Goal: Information Seeking & Learning: Compare options

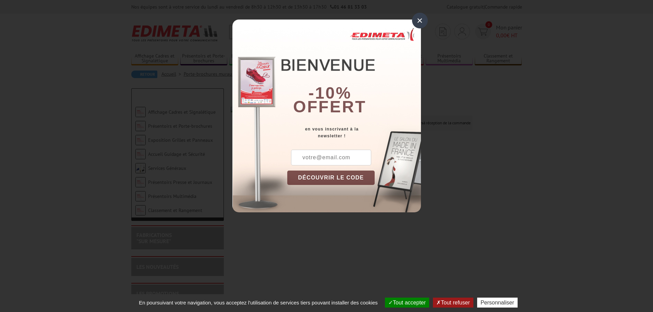
click at [418, 19] on div "×" at bounding box center [420, 21] width 16 height 16
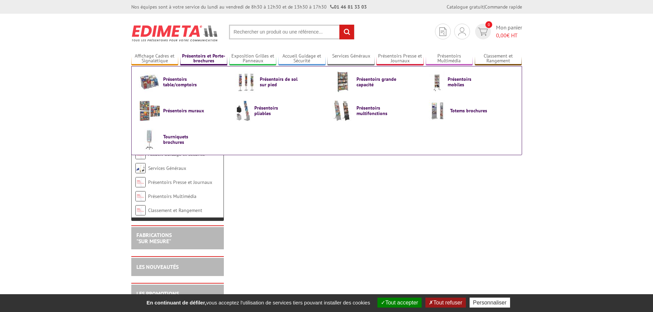
click at [209, 61] on link "Présentoirs et Porte-brochures" at bounding box center [203, 58] width 47 height 11
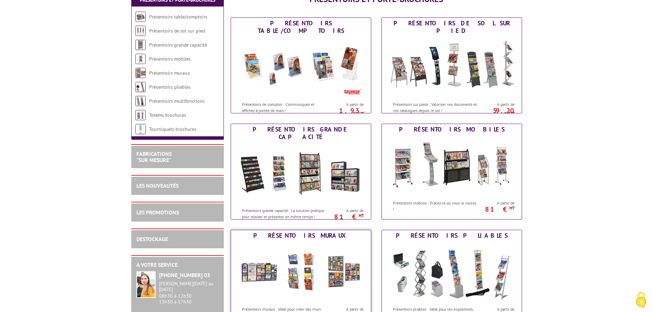
scroll to position [137, 0]
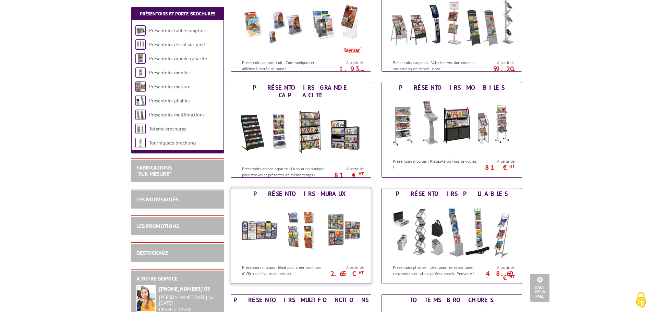
click at [264, 235] on img at bounding box center [301, 230] width 127 height 62
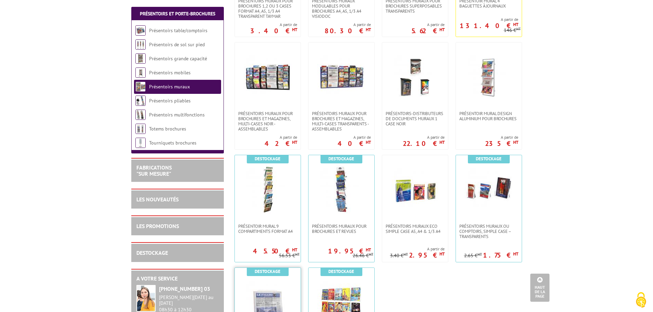
scroll to position [343, 0]
click at [283, 230] on span "PRÉSENTOIR MURAL 9 COMPARTIMENTS FORMAT A4" at bounding box center [267, 228] width 59 height 10
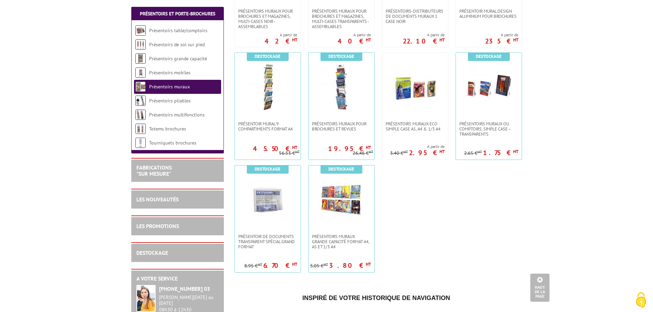
scroll to position [446, 0]
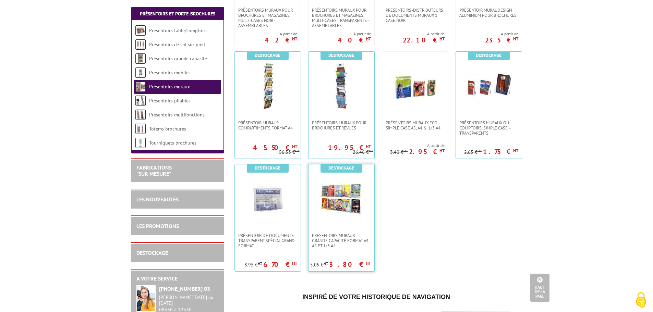
click at [347, 203] on img at bounding box center [341, 199] width 48 height 48
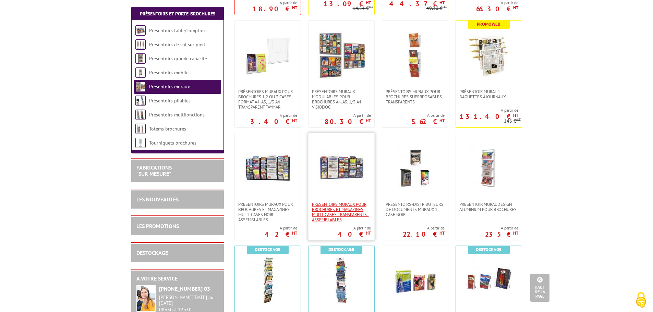
scroll to position [240, 0]
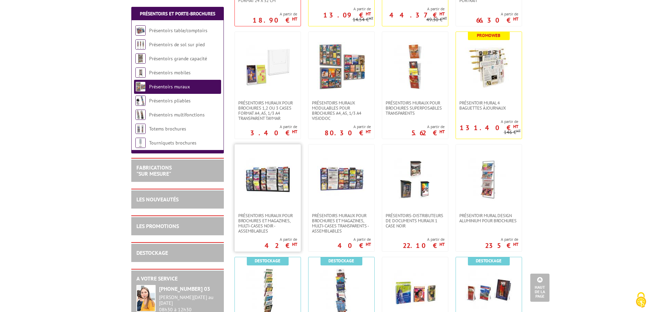
click at [276, 186] on img at bounding box center [268, 179] width 48 height 48
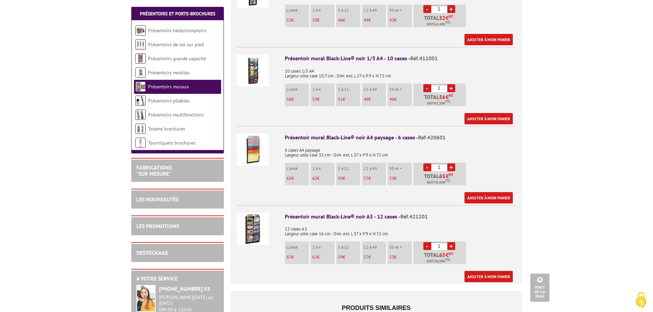
scroll to position [410, 0]
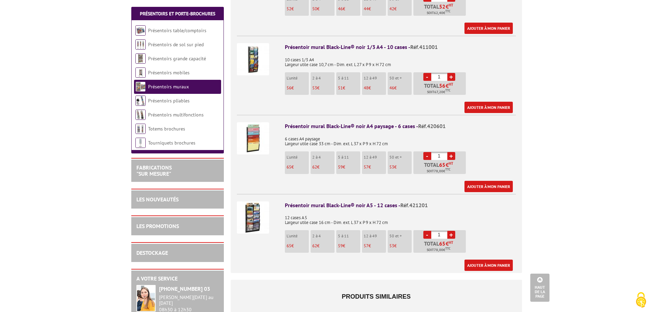
click at [260, 217] on img at bounding box center [253, 218] width 32 height 32
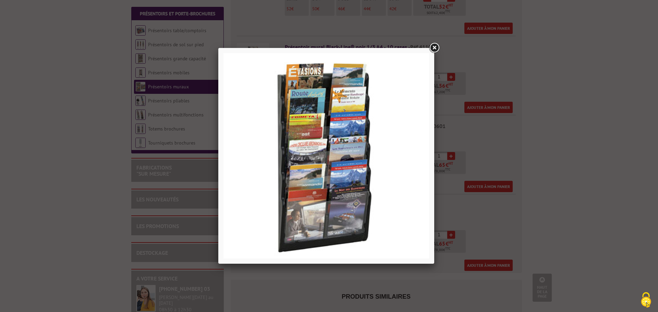
click at [509, 219] on div at bounding box center [329, 156] width 658 height 312
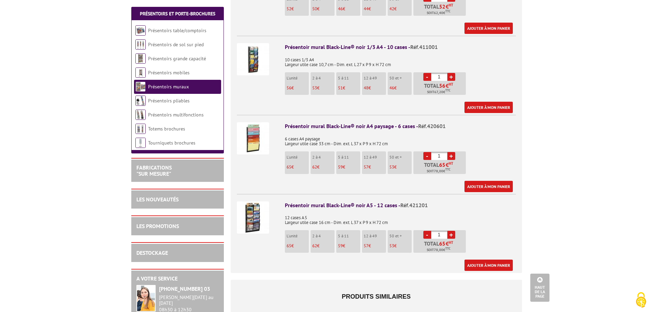
click at [322, 244] on p "62 €" at bounding box center [323, 246] width 22 height 5
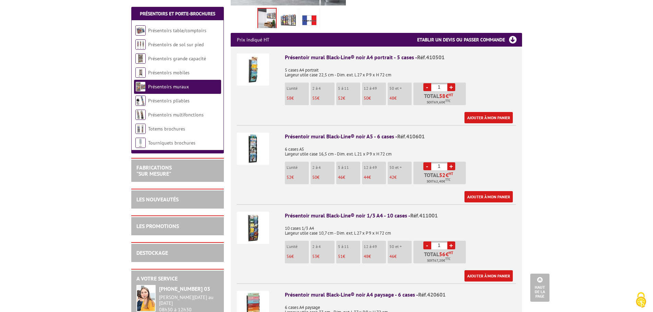
scroll to position [205, 0]
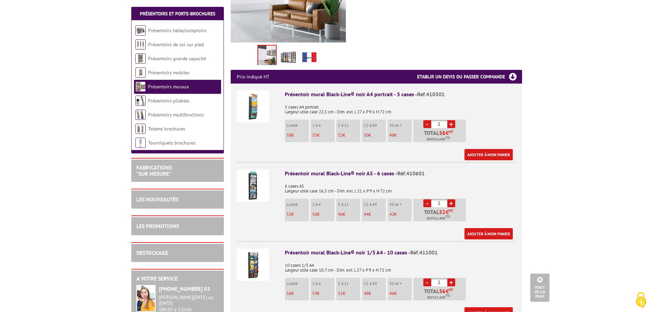
click at [252, 98] on img at bounding box center [253, 106] width 32 height 32
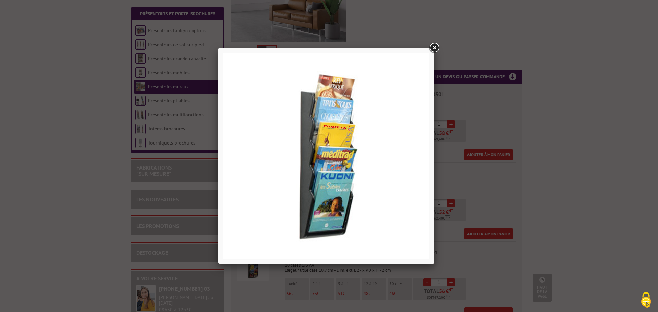
click at [435, 49] on link at bounding box center [434, 48] width 12 height 12
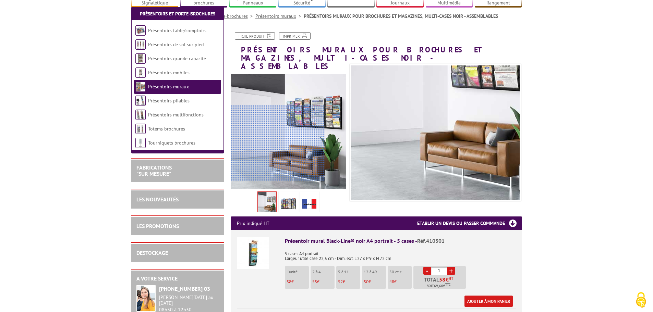
scroll to position [33, 0]
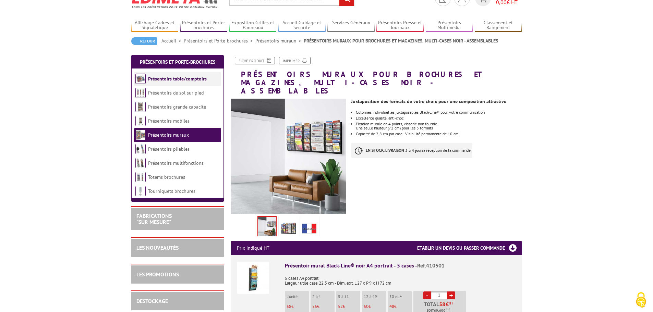
click at [184, 80] on link "Présentoirs table/comptoirs" at bounding box center [177, 79] width 59 height 6
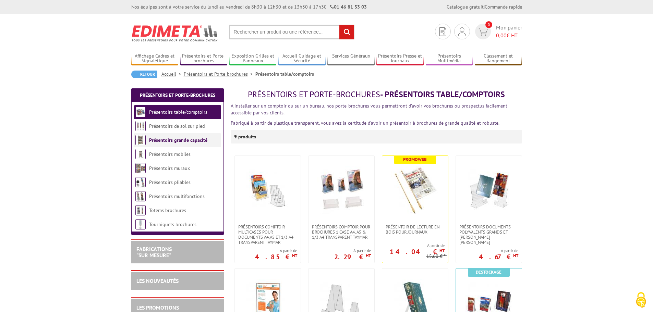
click at [189, 144] on li "Présentoirs grande capacité" at bounding box center [177, 140] width 87 height 14
click at [143, 141] on img at bounding box center [140, 140] width 10 height 10
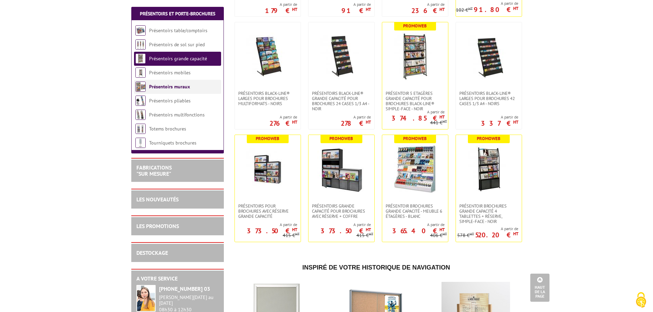
scroll to position [240, 0]
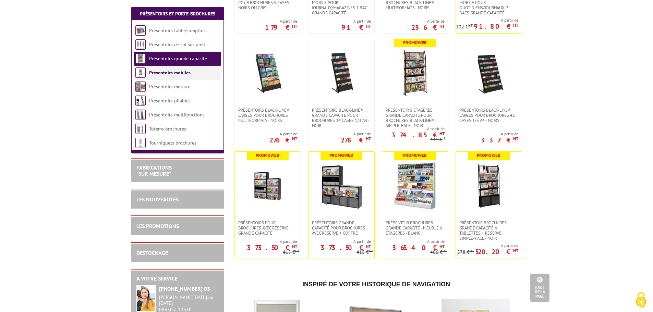
click at [171, 74] on link "Présentoirs mobiles" at bounding box center [169, 73] width 41 height 6
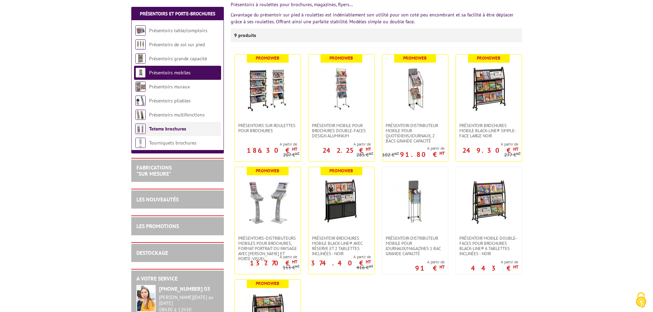
scroll to position [103, 0]
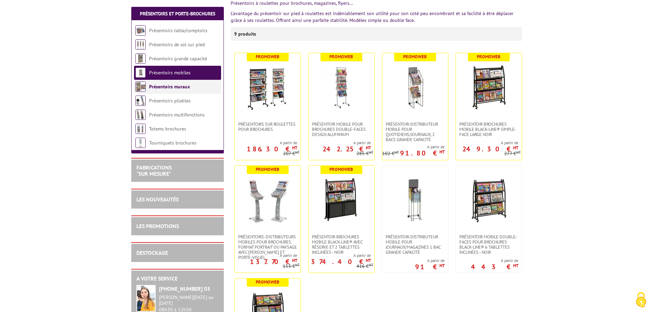
click at [167, 90] on li "Présentoirs muraux" at bounding box center [177, 87] width 87 height 14
click at [170, 89] on link "Présentoirs muraux" at bounding box center [169, 87] width 41 height 6
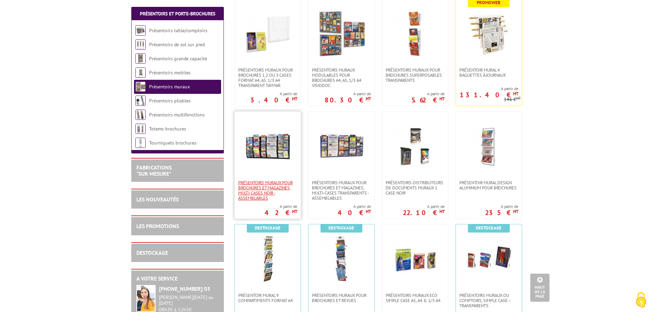
scroll to position [274, 0]
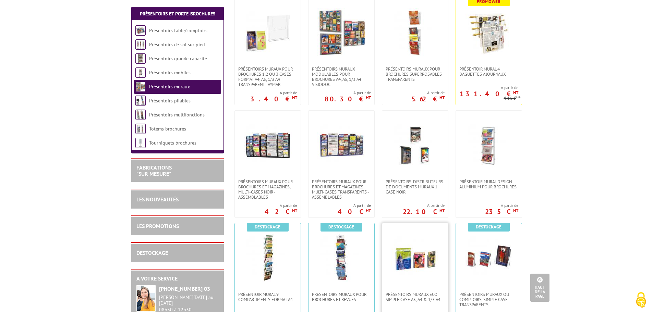
click at [414, 263] on img at bounding box center [415, 258] width 48 height 48
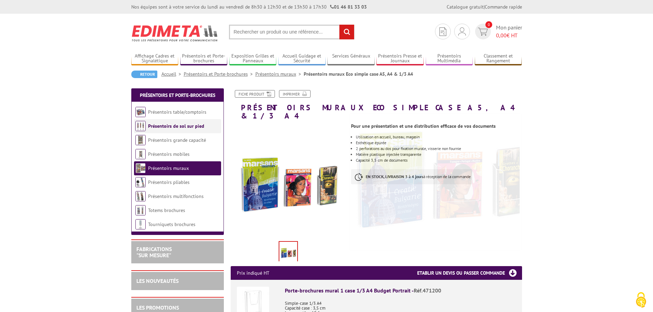
click at [197, 119] on li "Présentoirs de sol sur pied" at bounding box center [177, 126] width 87 height 14
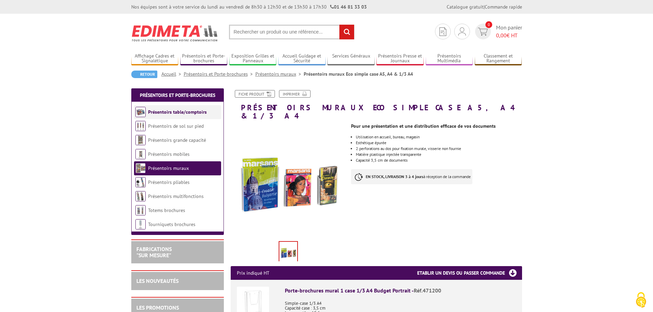
click at [196, 116] on li "Présentoirs table/comptoirs" at bounding box center [177, 112] width 87 height 14
click at [195, 113] on link "Présentoirs table/comptoirs" at bounding box center [177, 112] width 59 height 6
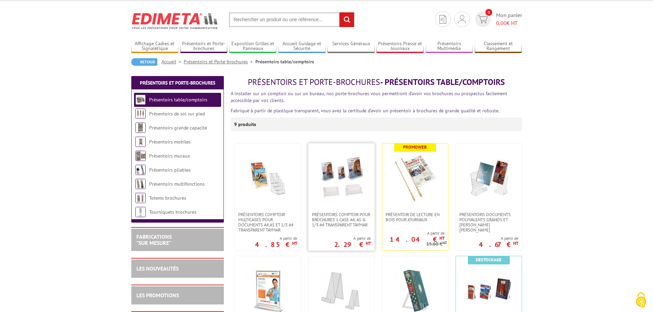
scroll to position [34, 0]
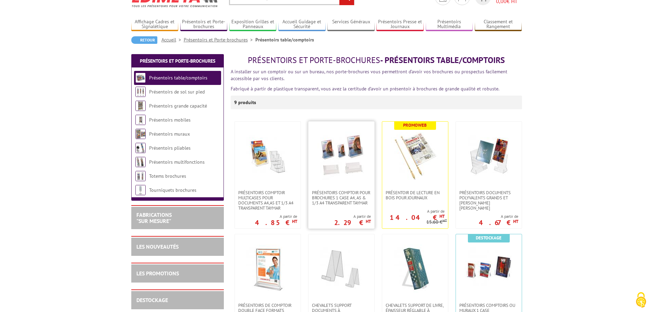
click at [340, 169] on img at bounding box center [341, 156] width 48 height 48
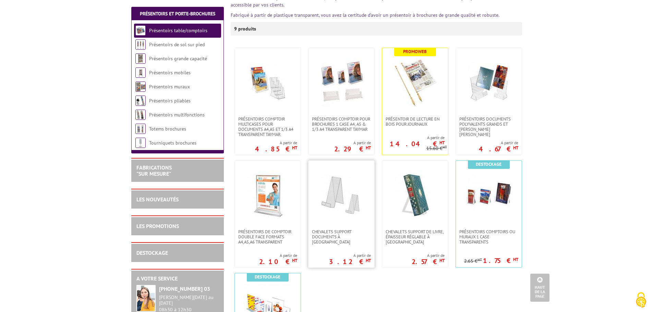
scroll to position [103, 0]
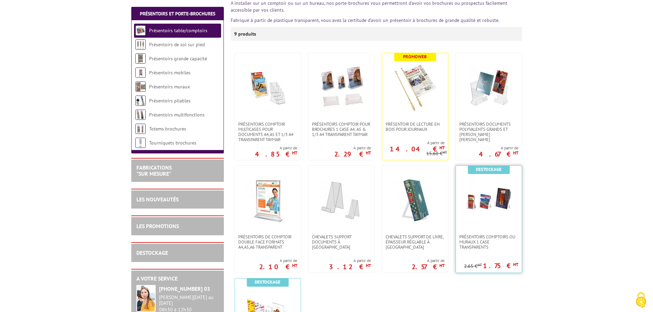
click at [487, 207] on img at bounding box center [489, 200] width 48 height 48
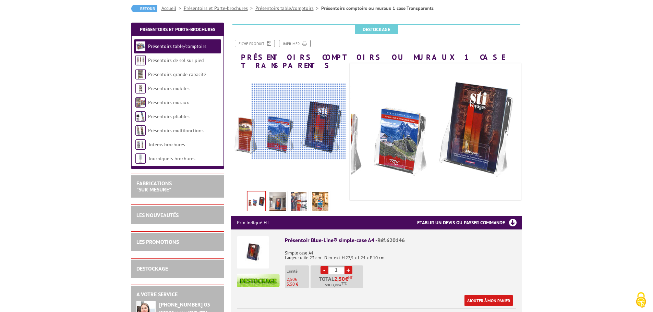
scroll to position [69, 0]
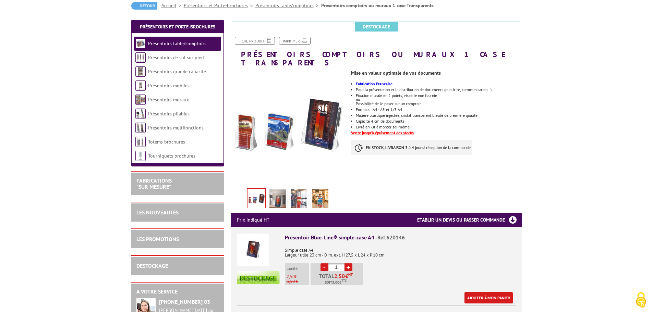
click at [253, 244] on img at bounding box center [253, 250] width 32 height 32
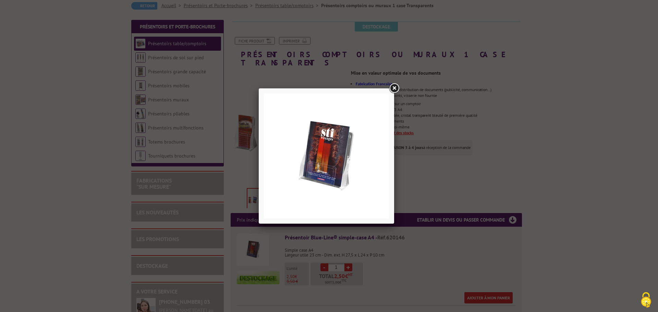
click at [396, 85] on link at bounding box center [394, 88] width 12 height 12
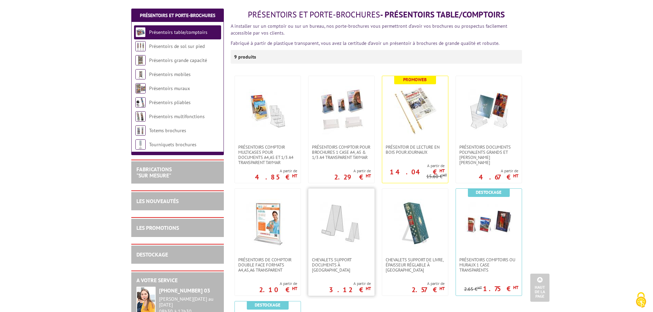
scroll to position [69, 0]
